Goal: Browse casually: Explore the website without a specific task or goal

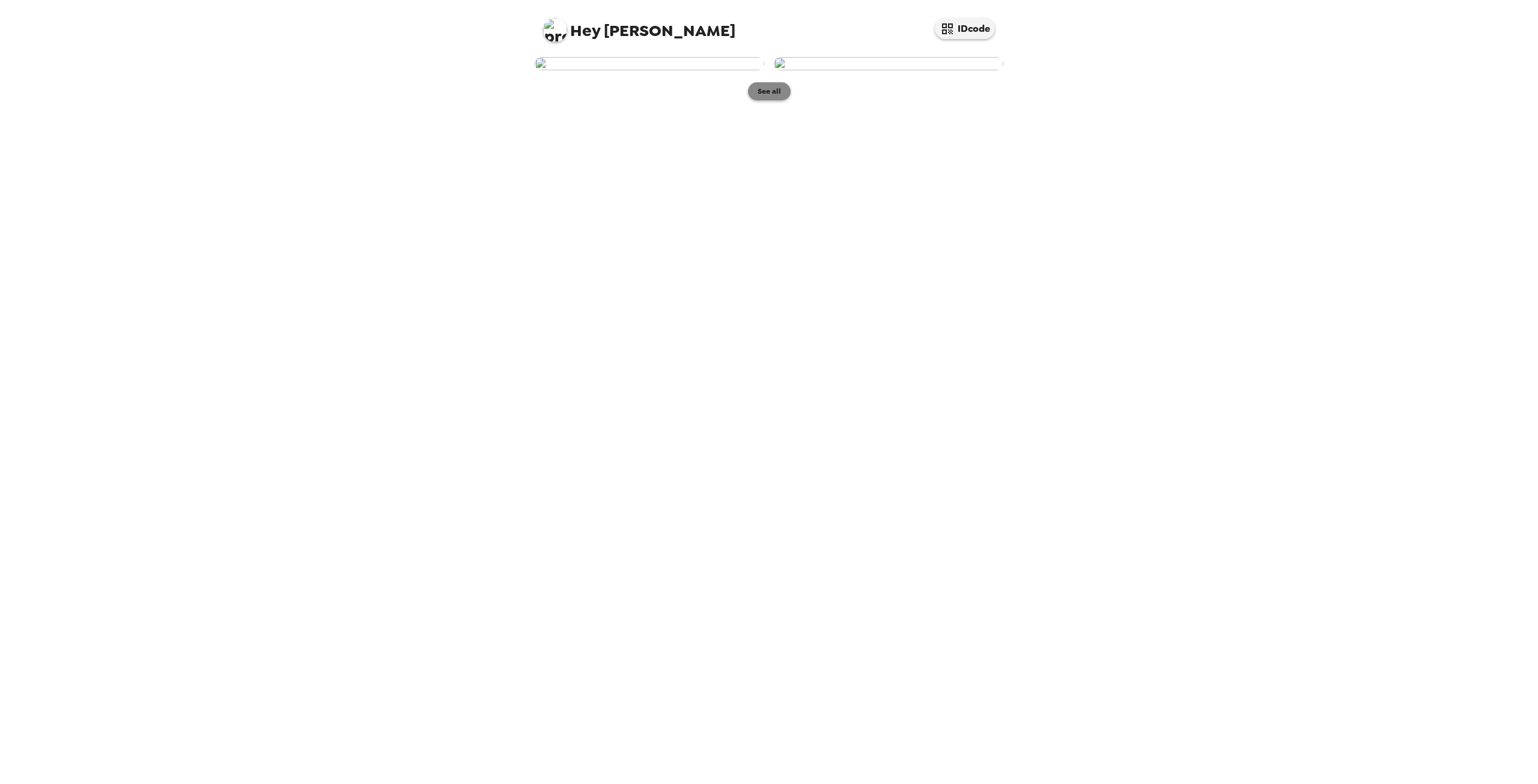
click at [781, 100] on button "See all" at bounding box center [769, 91] width 43 height 18
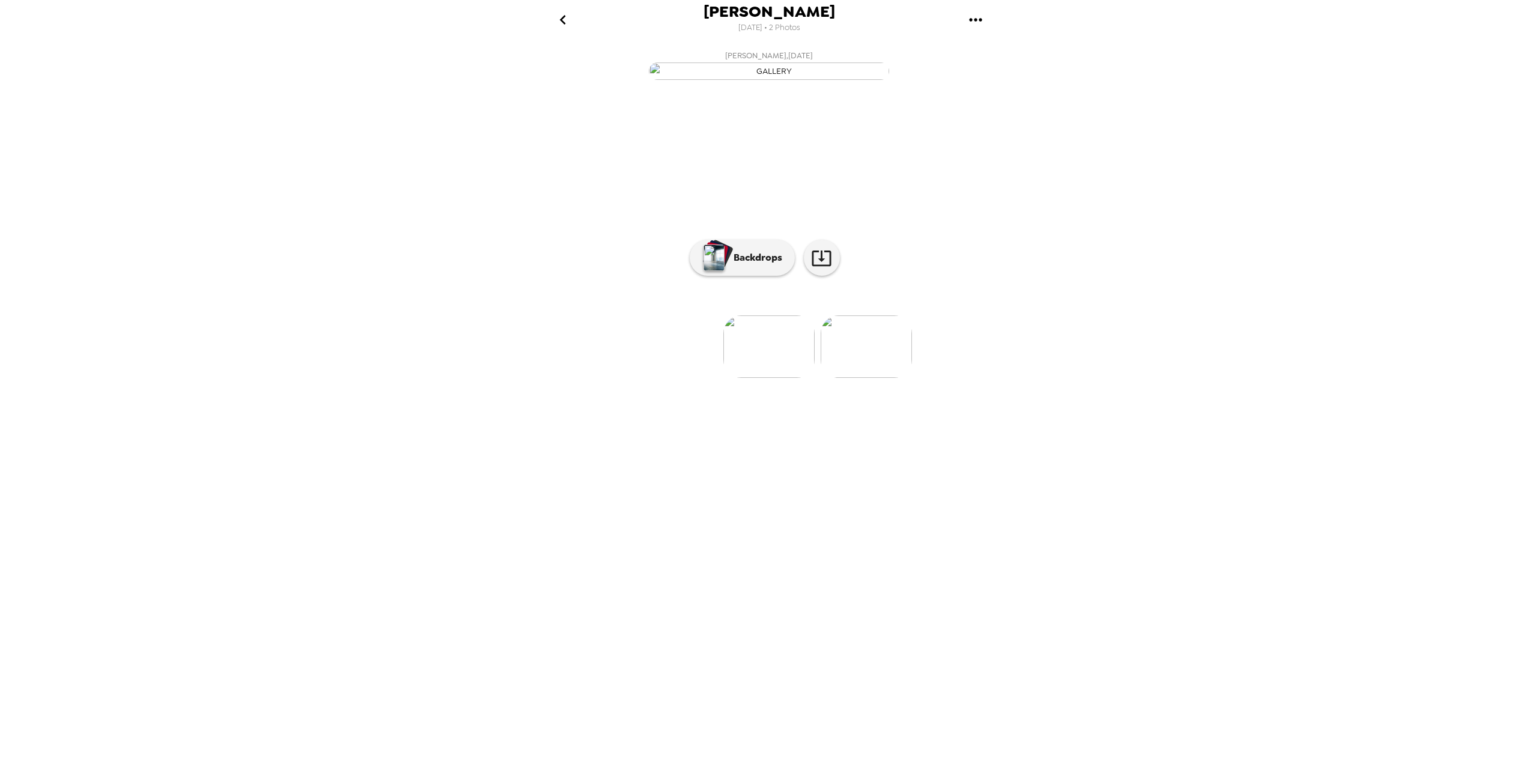
click at [769, 80] on img "button" at bounding box center [769, 71] width 241 height 17
click at [738, 276] on button "Backdrops" at bounding box center [742, 258] width 105 height 36
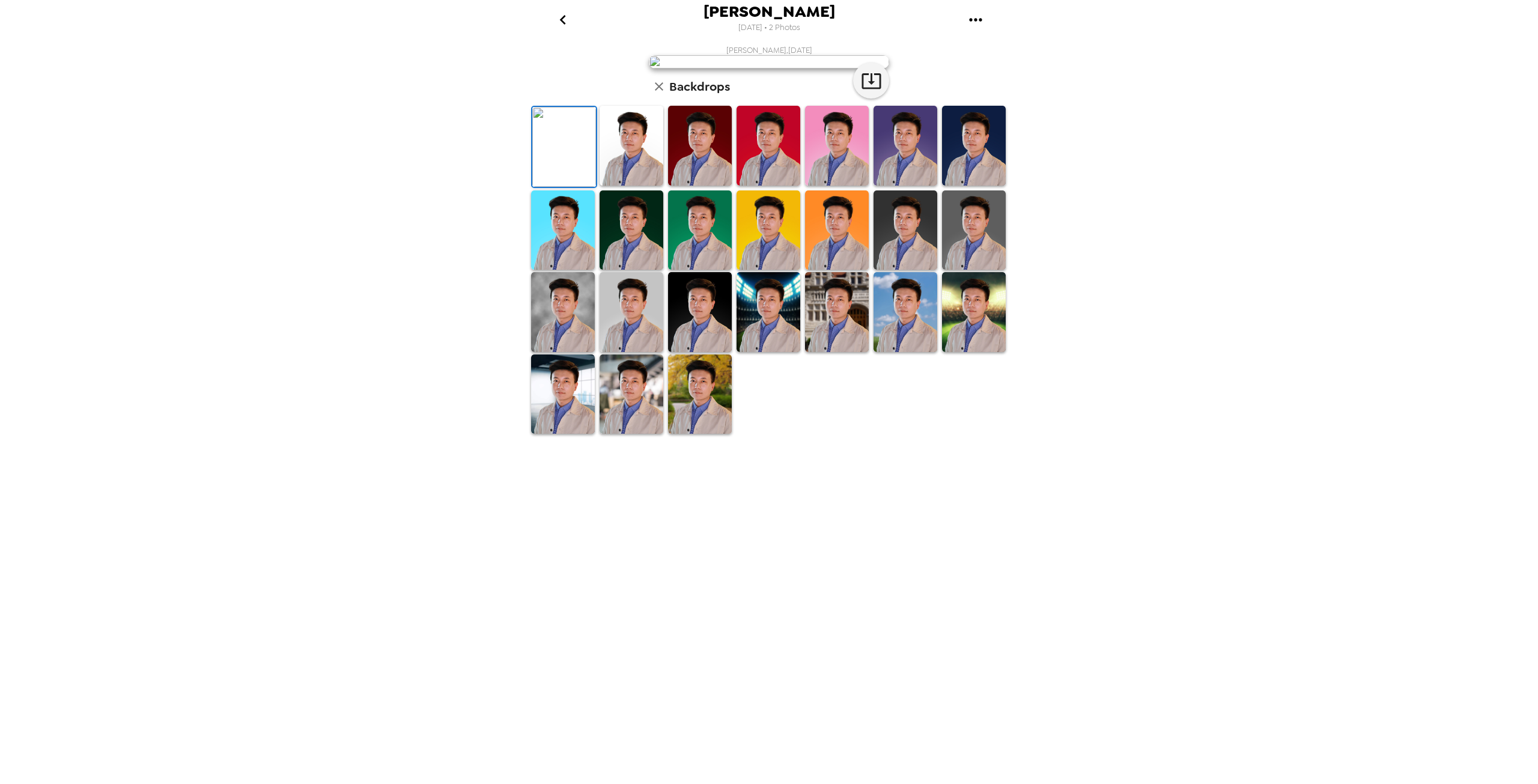
click at [635, 185] on img at bounding box center [631, 145] width 63 height 80
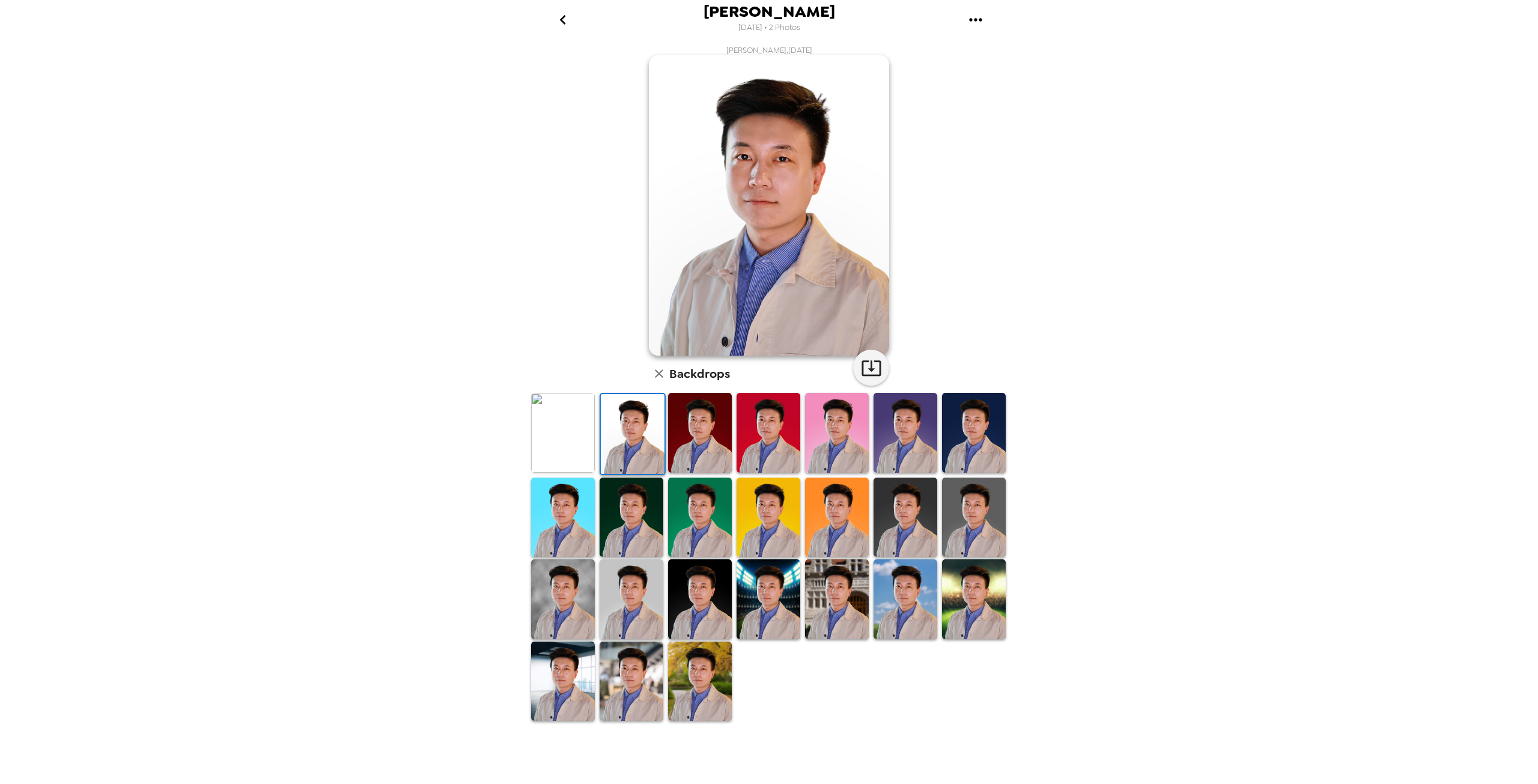
click at [577, 620] on img at bounding box center [563, 599] width 63 height 80
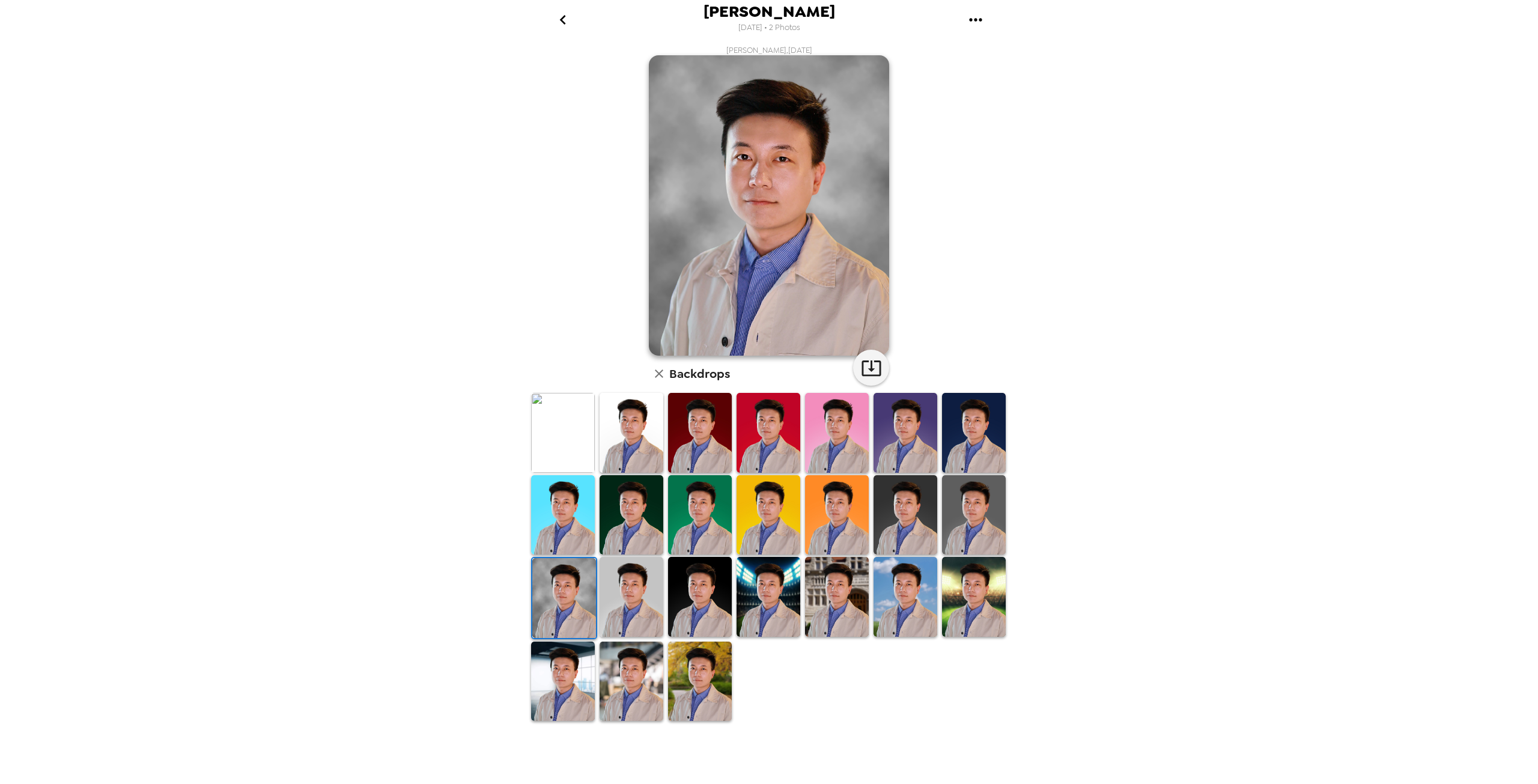
click at [926, 505] on img at bounding box center [905, 515] width 63 height 80
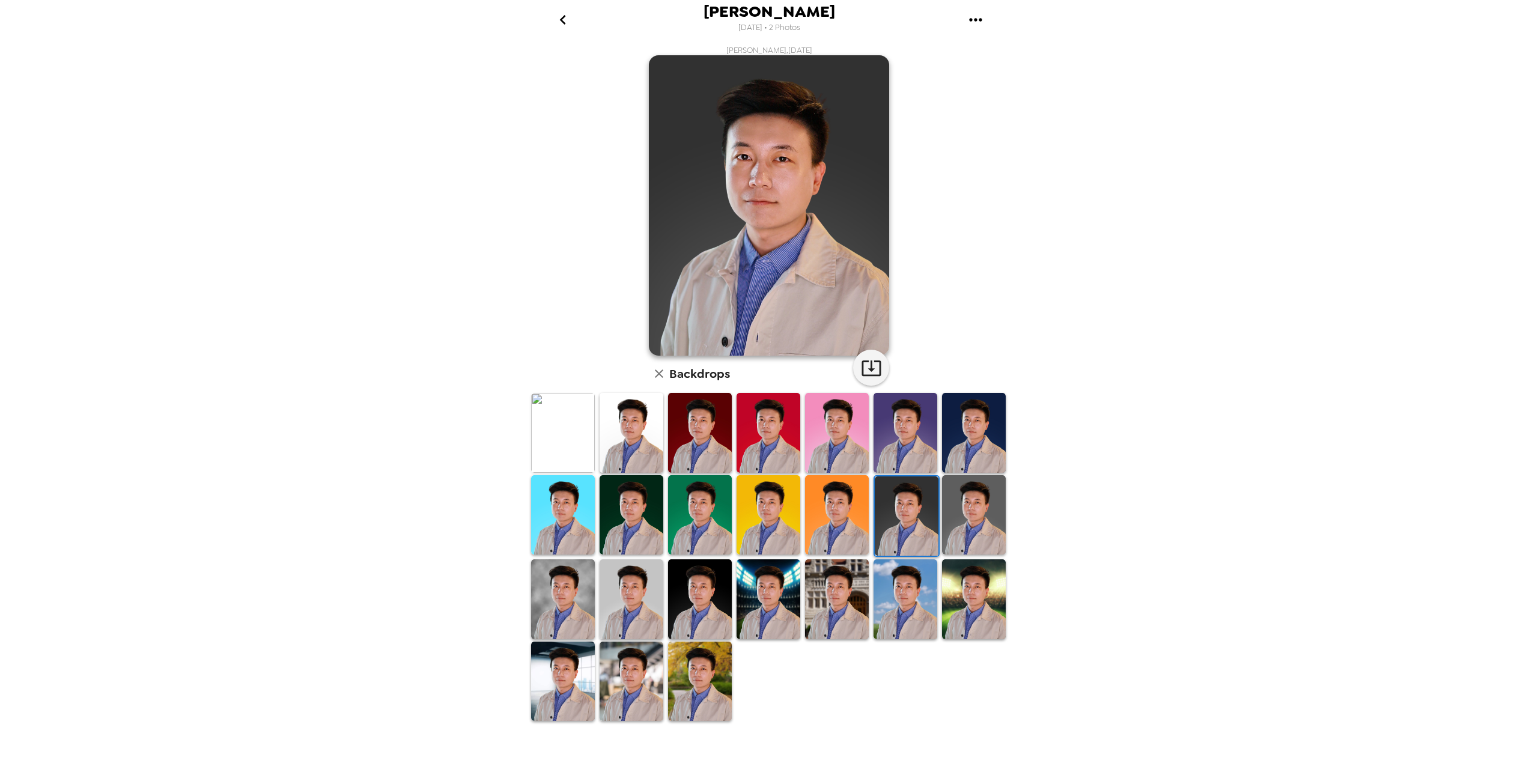
click at [569, 670] on img at bounding box center [563, 681] width 63 height 80
